Goal: Task Accomplishment & Management: Use online tool/utility

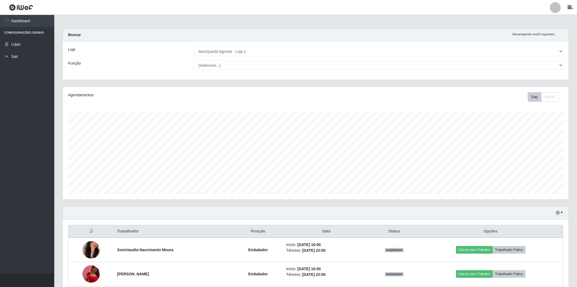
select select "214"
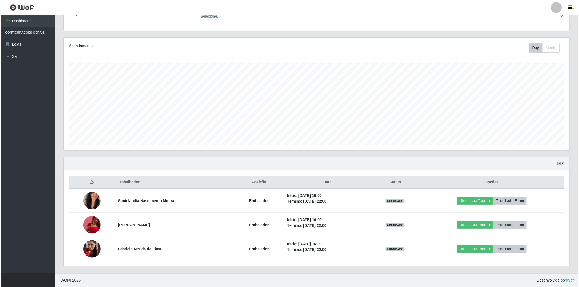
scroll to position [112, 506]
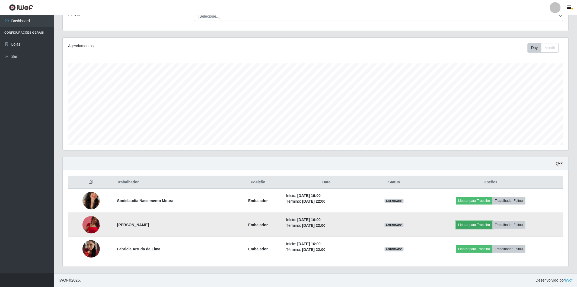
click at [469, 226] on button "Liberar para Trabalho" at bounding box center [474, 225] width 37 height 8
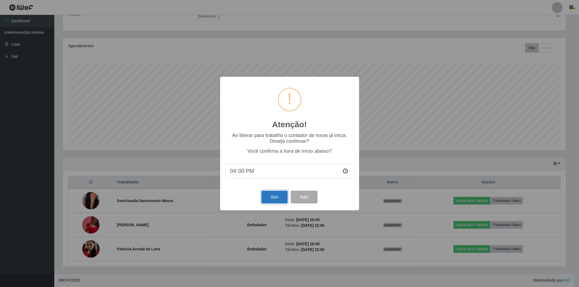
click at [270, 202] on button "Sim" at bounding box center [274, 197] width 26 height 13
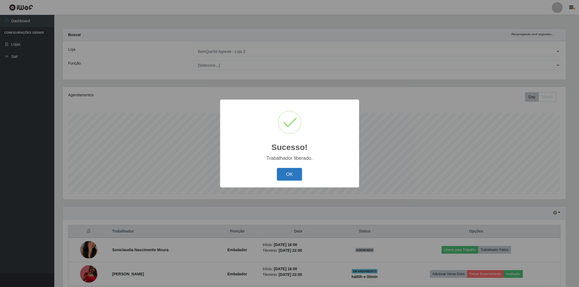
click at [286, 172] on button "OK" at bounding box center [289, 174] width 25 height 13
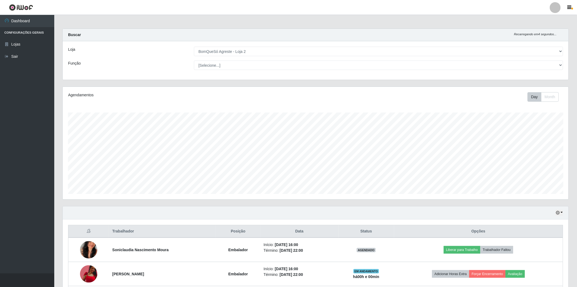
scroll to position [49, 0]
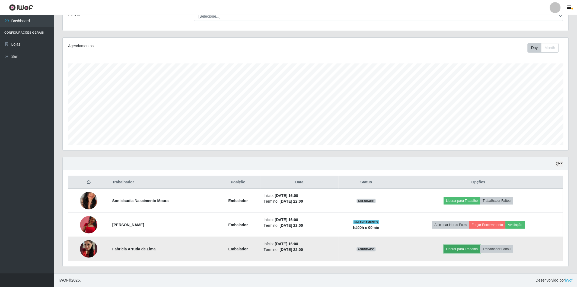
click at [463, 249] on button "Liberar para Trabalho" at bounding box center [462, 249] width 37 height 8
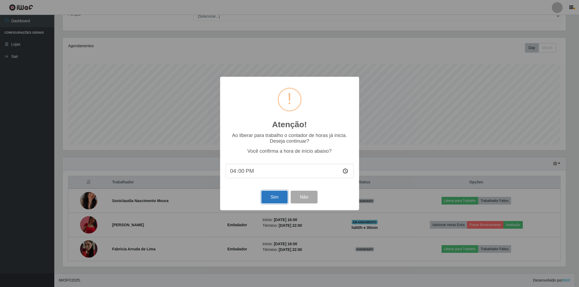
click at [272, 195] on button "Sim" at bounding box center [274, 197] width 26 height 13
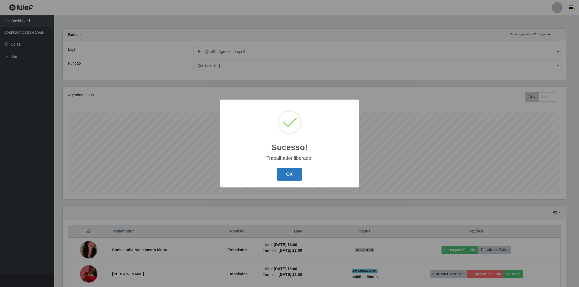
click at [283, 172] on button "OK" at bounding box center [289, 174] width 25 height 13
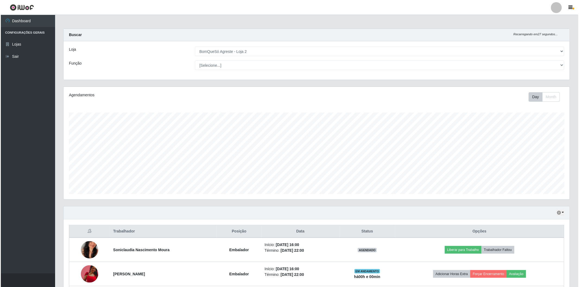
scroll to position [49, 0]
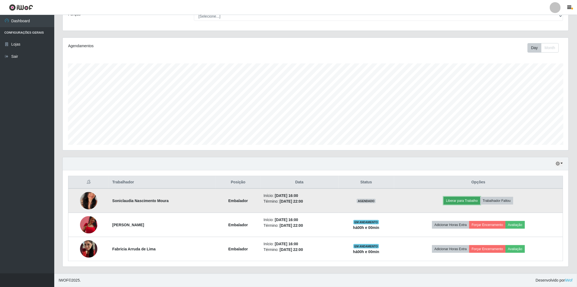
click at [455, 200] on button "Liberar para Trabalho" at bounding box center [462, 201] width 37 height 8
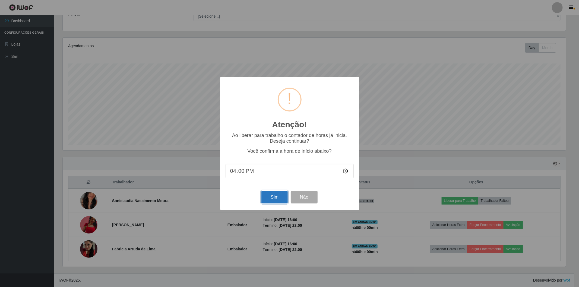
click at [282, 194] on button "Sim" at bounding box center [274, 197] width 26 height 13
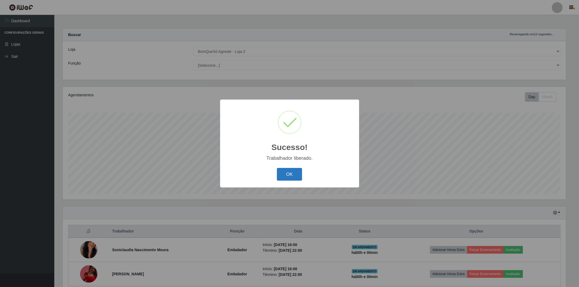
click at [283, 172] on button "OK" at bounding box center [289, 174] width 25 height 13
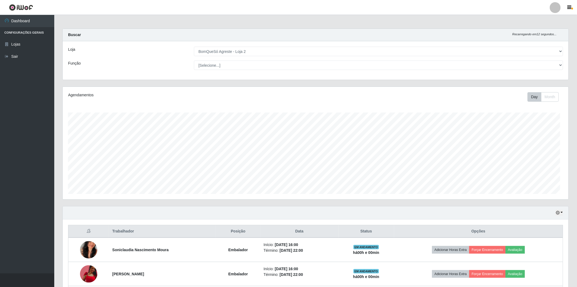
scroll to position [112, 506]
